Goal: Task Accomplishment & Management: Manage account settings

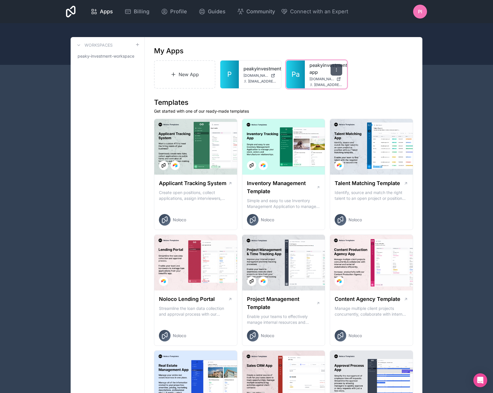
click at [336, 69] on icon at bounding box center [336, 69] width 5 height 5
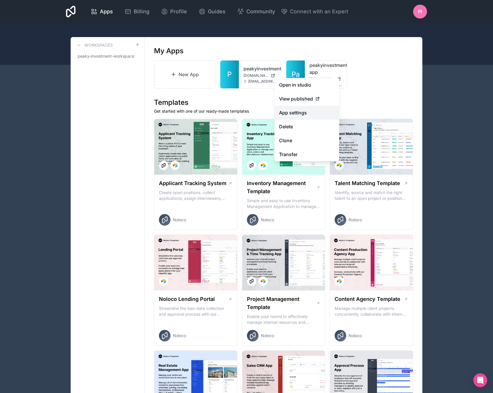
click at [309, 111] on link "App settings" at bounding box center [307, 113] width 65 height 14
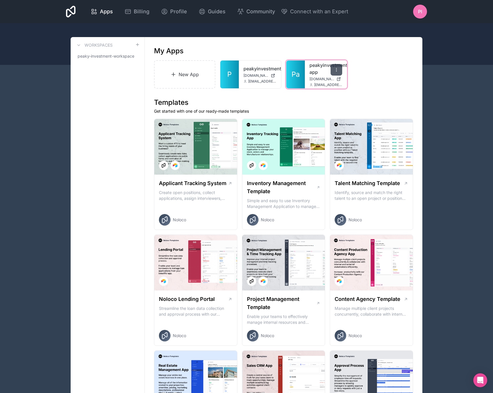
click at [337, 70] on icon at bounding box center [336, 69] width 5 height 5
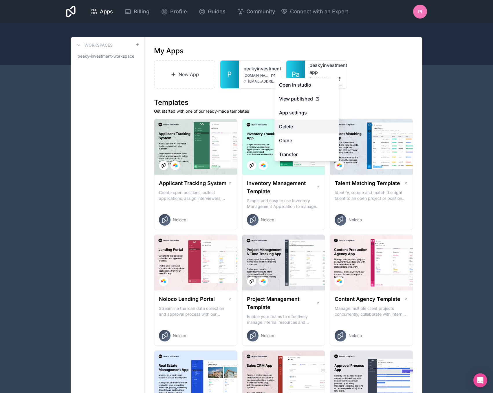
click at [297, 127] on button "Delete" at bounding box center [307, 127] width 65 height 14
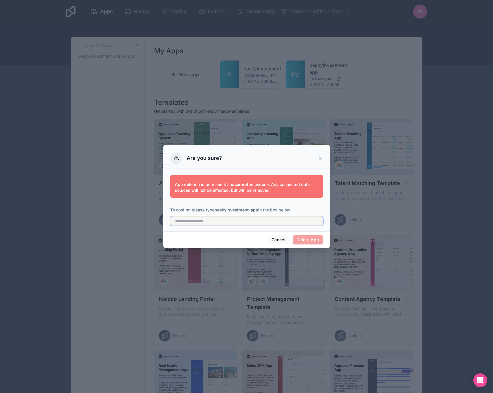
click at [262, 223] on input "text" at bounding box center [246, 220] width 153 height 9
drag, startPoint x: 259, startPoint y: 209, endPoint x: 216, endPoint y: 213, distance: 42.7
click at [216, 213] on p "To confirm please type peakyinvestment-app in the box below" at bounding box center [246, 210] width 153 height 6
copy strong "peakyinvestment-app"
click at [218, 221] on input "text" at bounding box center [246, 220] width 153 height 9
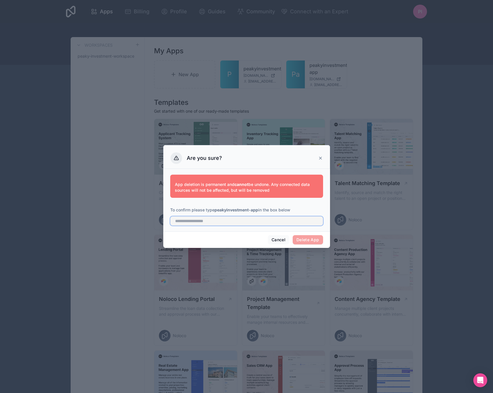
paste input "**********"
type input "**********"
click at [313, 240] on button "Delete App" at bounding box center [308, 239] width 30 height 9
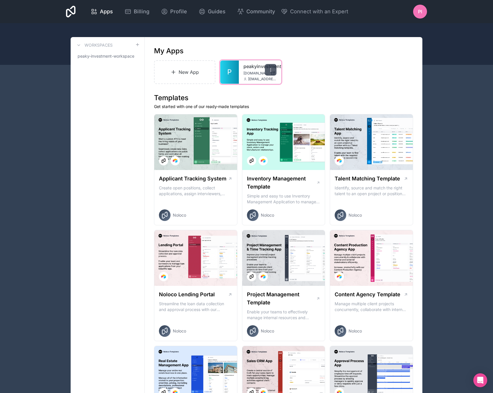
click at [272, 69] on icon at bounding box center [271, 69] width 5 height 5
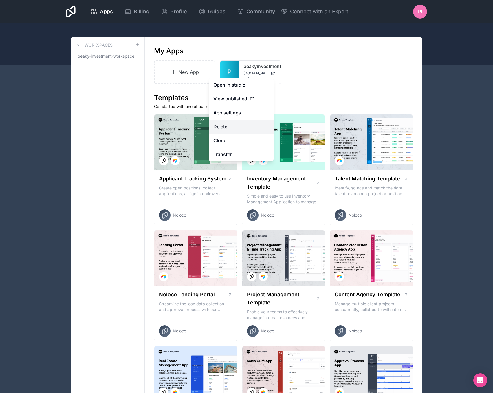
click at [233, 126] on button "Delete" at bounding box center [241, 127] width 65 height 14
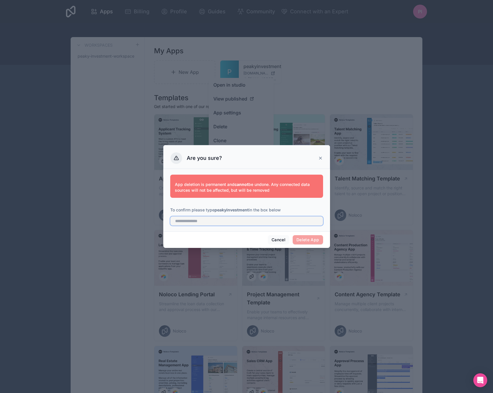
click at [216, 221] on input "text" at bounding box center [246, 220] width 153 height 9
drag, startPoint x: 250, startPoint y: 209, endPoint x: 216, endPoint y: 210, distance: 34.2
click at [216, 210] on p "To confirm please type peakyinvestment in the box below" at bounding box center [246, 210] width 153 height 6
copy strong "peakyinvestment"
click at [220, 221] on input "text" at bounding box center [246, 220] width 153 height 9
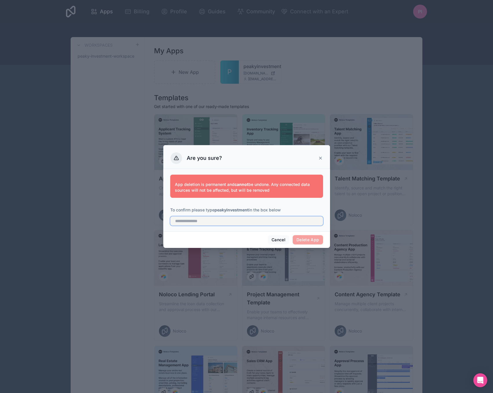
paste input "**********"
type input "**********"
click at [307, 241] on button "Delete App" at bounding box center [308, 239] width 30 height 9
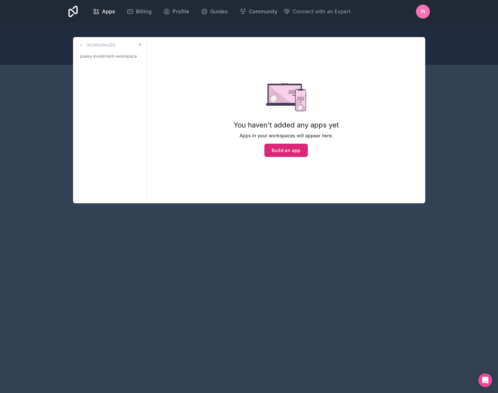
click at [275, 151] on button "Build an app" at bounding box center [285, 150] width 43 height 13
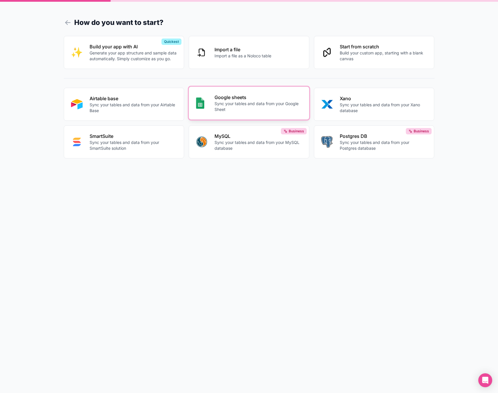
click at [230, 98] on p "Google sheets" at bounding box center [257, 97] width 87 height 7
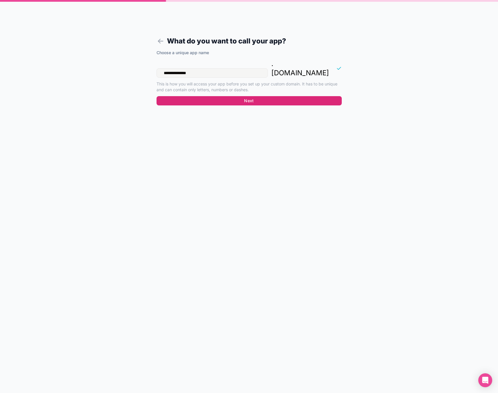
click at [258, 96] on button "Next" at bounding box center [248, 100] width 185 height 9
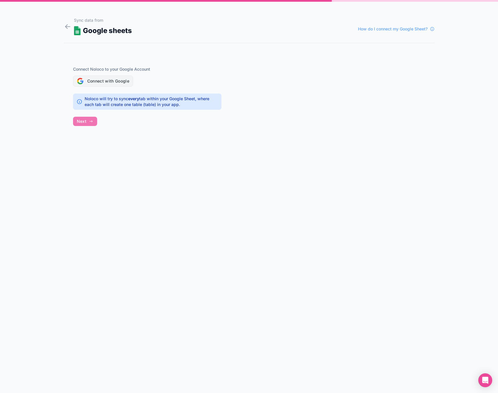
click at [118, 80] on button "Connect with Google" at bounding box center [103, 81] width 60 height 11
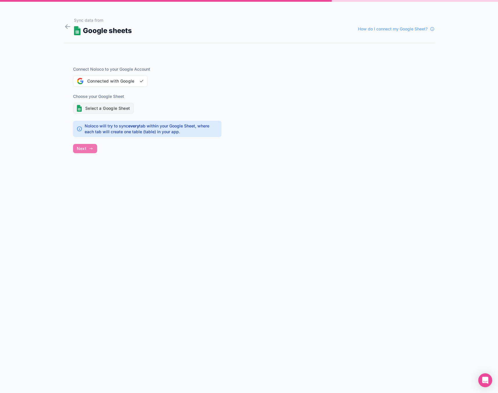
click at [107, 105] on button "Select a Google Sheet" at bounding box center [103, 108] width 61 height 11
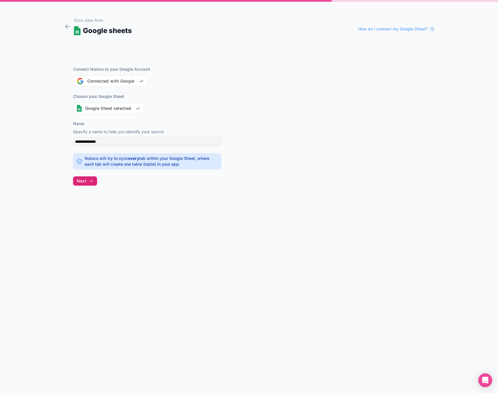
click at [93, 180] on icon "button" at bounding box center [91, 181] width 5 height 5
